Goal: Contribute content: Contribute content

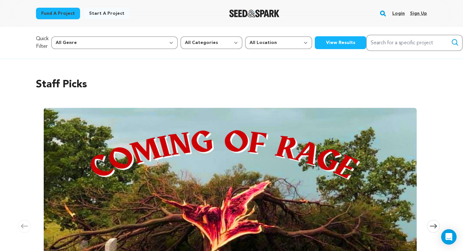
click at [397, 15] on link "Login" at bounding box center [398, 13] width 13 height 10
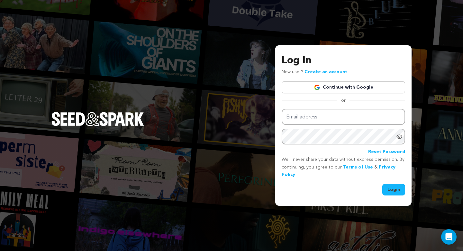
type input "nitrateblooms@gmail.com"
click at [389, 191] on button "Login" at bounding box center [393, 190] width 23 height 12
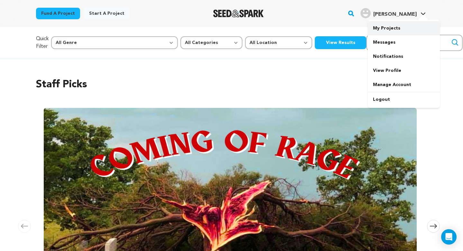
click at [391, 27] on link "My Projects" at bounding box center [404, 28] width 72 height 14
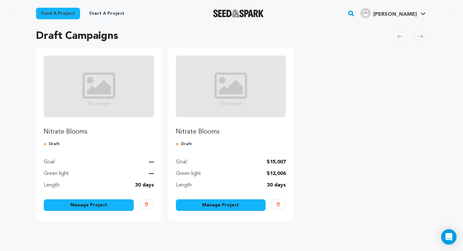
scroll to position [50, 0]
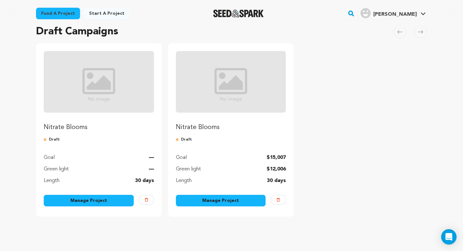
click at [222, 203] on link "Manage Project" at bounding box center [221, 201] width 90 height 12
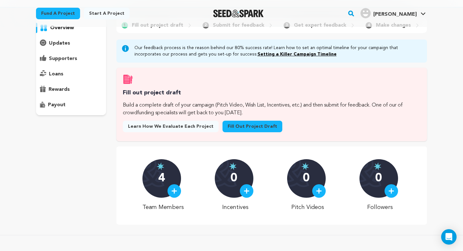
scroll to position [66, 0]
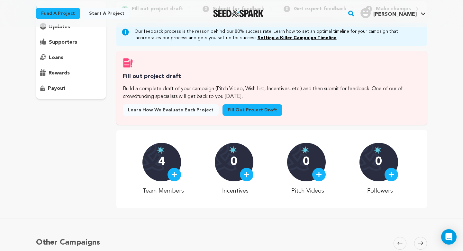
click at [230, 110] on link "Fill out project draft" at bounding box center [252, 110] width 60 height 12
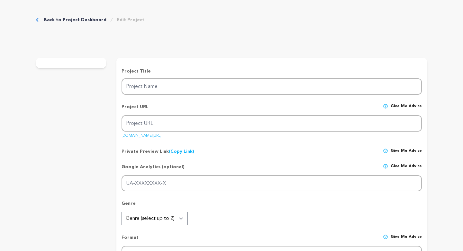
type input "Nitrate Blooms"
type input "nitrate-blooms"
type input "A film archivist attempts to stave off the supernatural decay spreading through…"
type textarea "Nitrate Blooms is a film that explores [PERSON_NAME]'s fight against decay to s…"
type textarea "We look at old photos and ask, "Who's that?" But what happens when those pictur…"
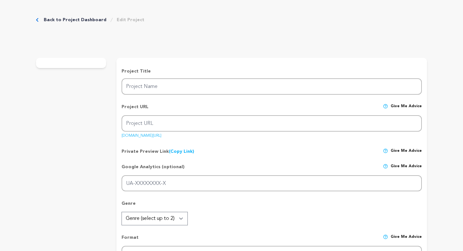
type textarea "[US_STATE][GEOGRAPHIC_DATA] ([GEOGRAPHIC_DATA]) Tisch School of the Arts"
radio input "true"
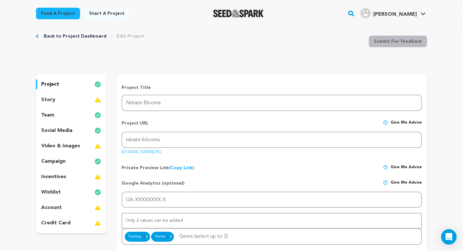
scroll to position [16, 0]
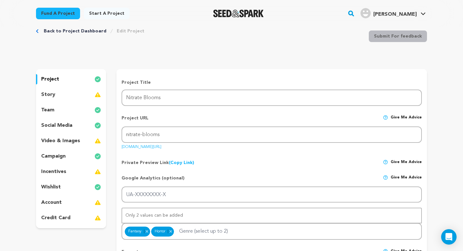
click at [69, 143] on p "video & images" at bounding box center [60, 141] width 39 height 8
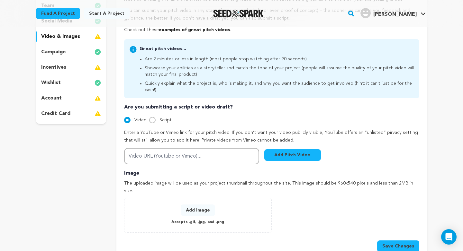
scroll to position [185, 0]
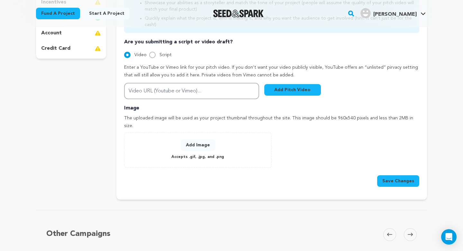
click at [203, 139] on button "Add Image" at bounding box center [198, 145] width 34 height 12
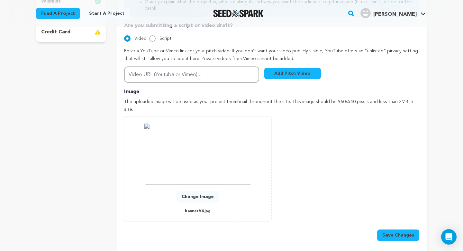
scroll to position [204, 0]
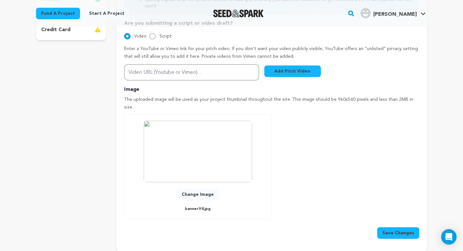
click at [386, 228] on button "Save Changes" at bounding box center [398, 234] width 42 height 12
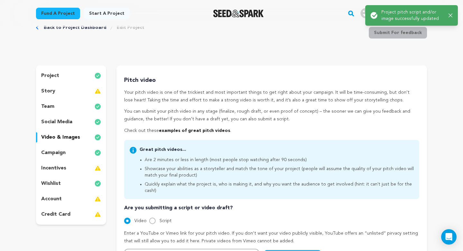
scroll to position [0, 0]
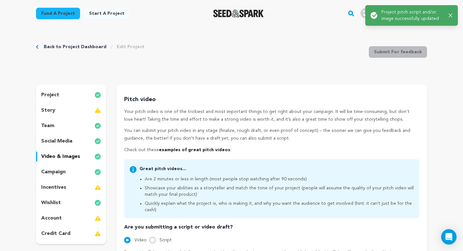
click at [450, 14] on icon "button" at bounding box center [450, 15] width 4 height 4
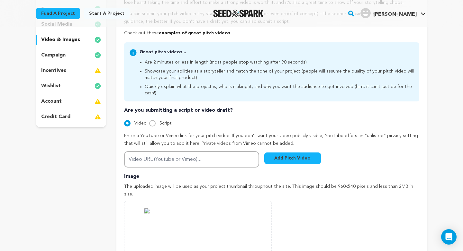
scroll to position [121, 0]
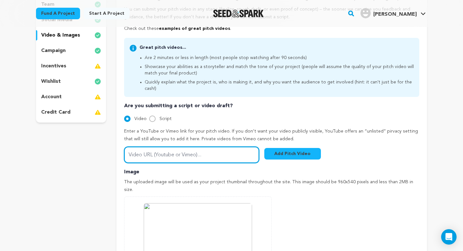
click at [221, 152] on input "Video URL (Youtube or Vimeo)..." at bounding box center [191, 155] width 135 height 16
paste input "[URL][DOMAIN_NAME]"
type input "[URL][DOMAIN_NAME]"
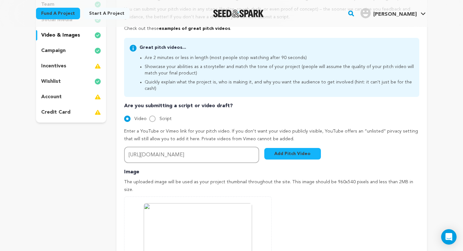
click at [279, 148] on button "Add Pitch Video" at bounding box center [292, 154] width 57 height 12
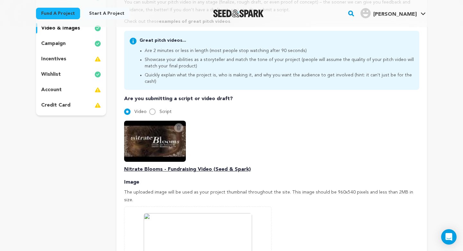
scroll to position [129, 0]
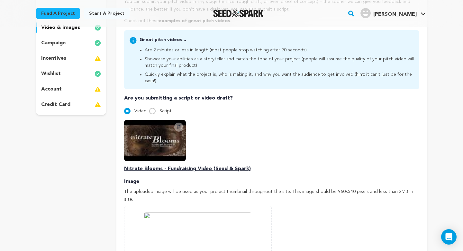
click at [220, 165] on p "Nitrate Blooms - Fundraising Video (Seed & Spark)" at bounding box center [271, 169] width 295 height 8
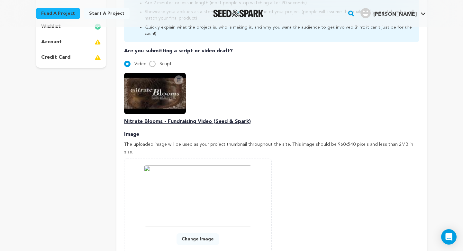
scroll to position [58, 0]
